Goal: Book appointment/travel/reservation

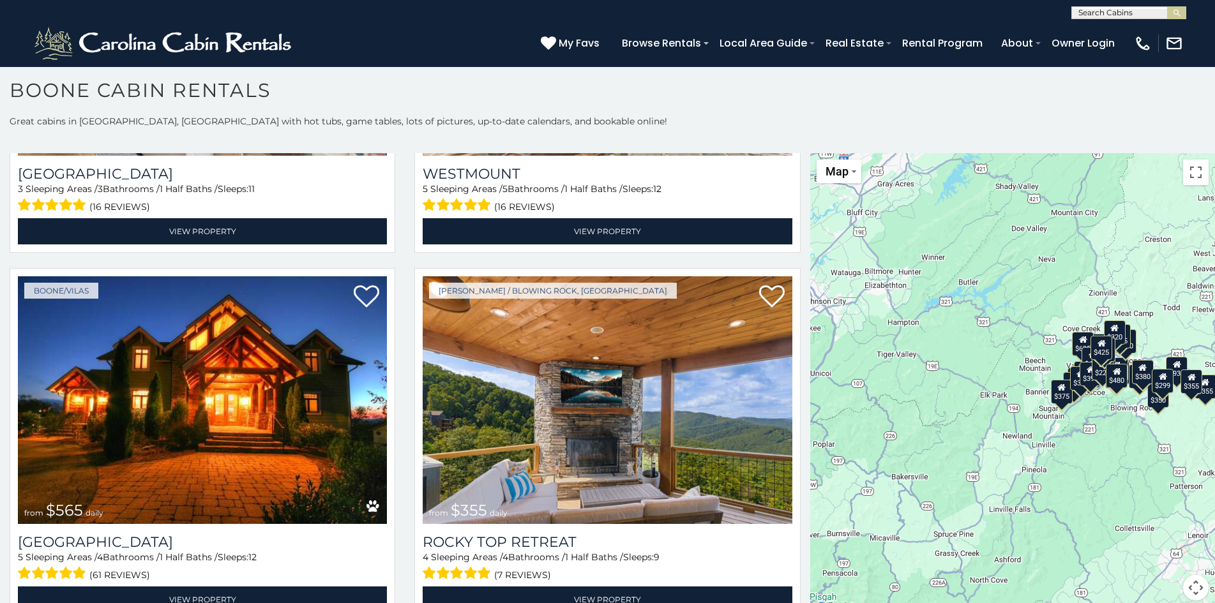
scroll to position [13, 0]
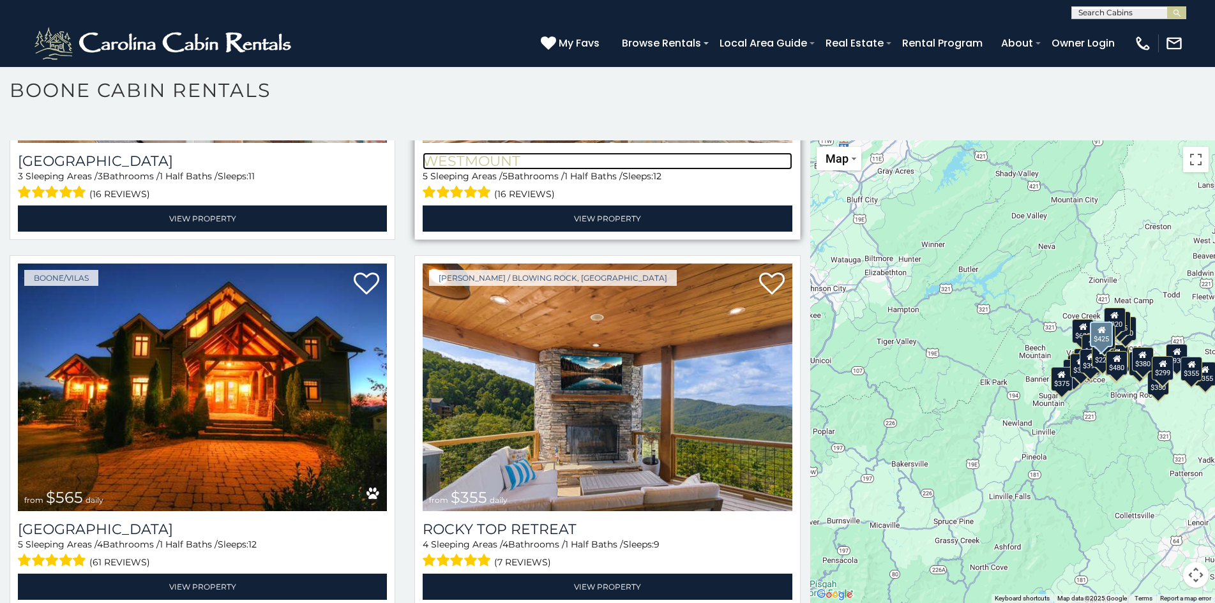
click at [423, 153] on h3 "Westmount" at bounding box center [607, 161] width 369 height 17
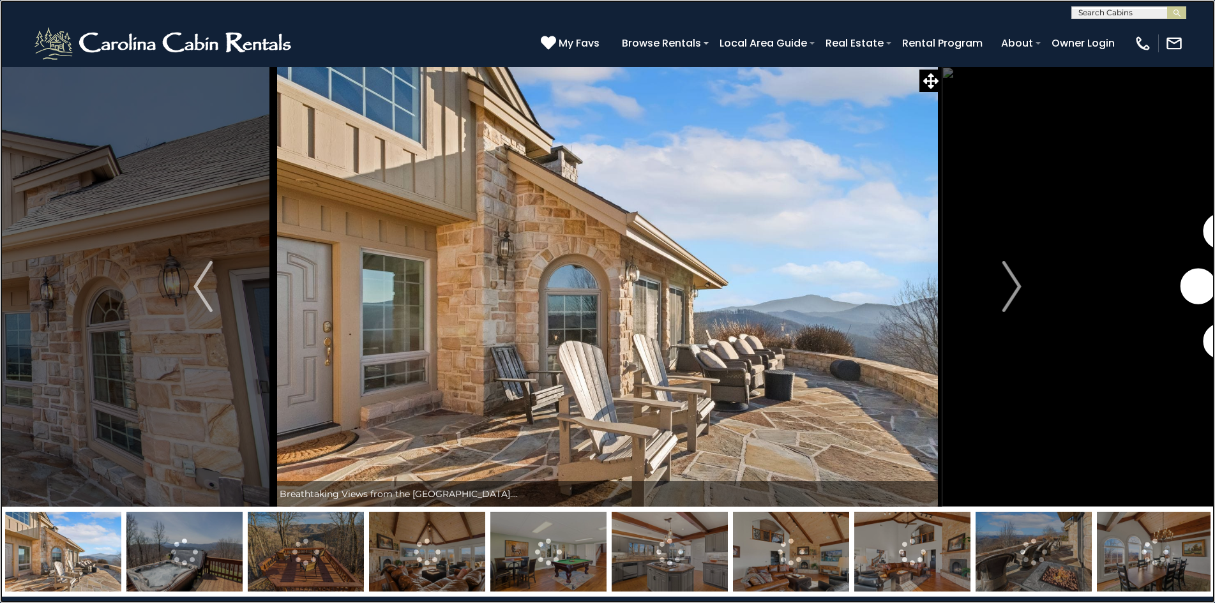
click at [167, 154] on link at bounding box center [607, 301] width 1215 height 603
